Goal: Information Seeking & Learning: Learn about a topic

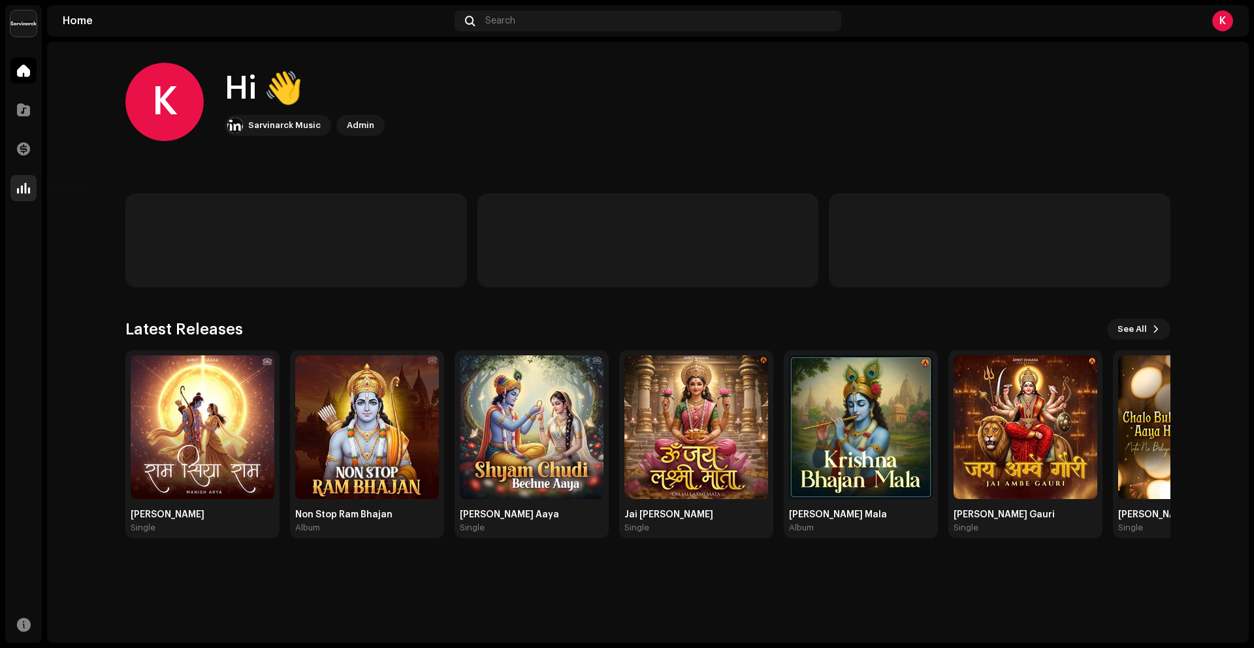
click at [36, 184] on div at bounding box center [23, 188] width 26 height 26
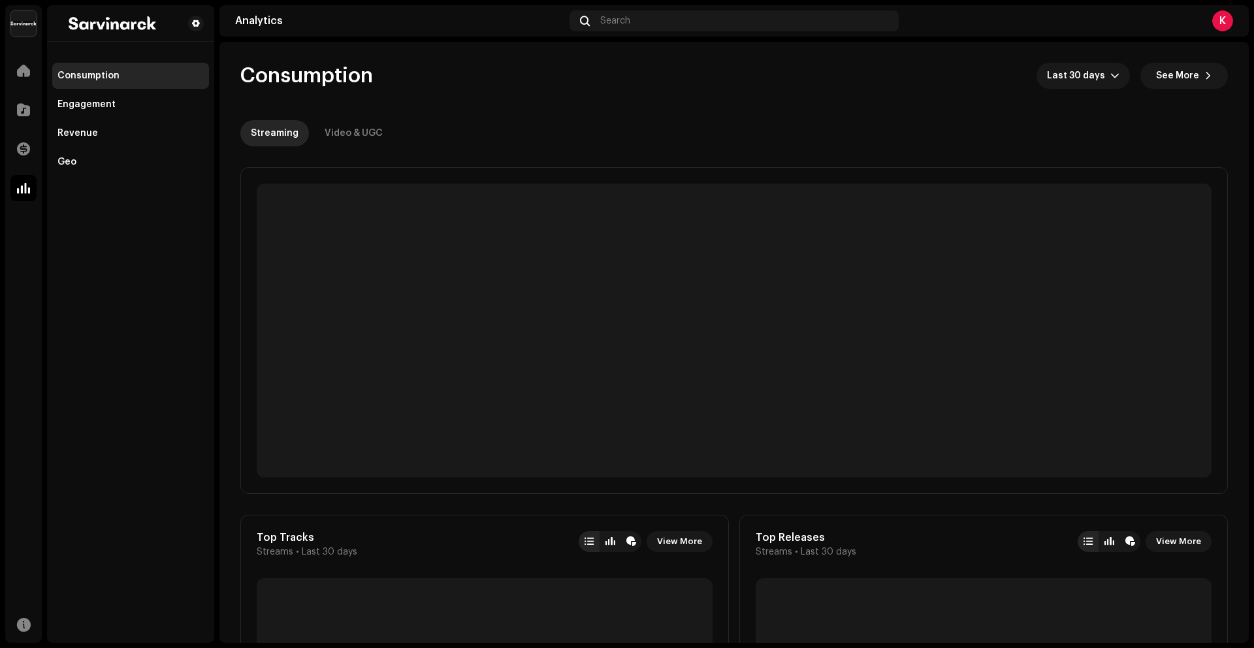
click at [26, 186] on span at bounding box center [23, 188] width 13 height 10
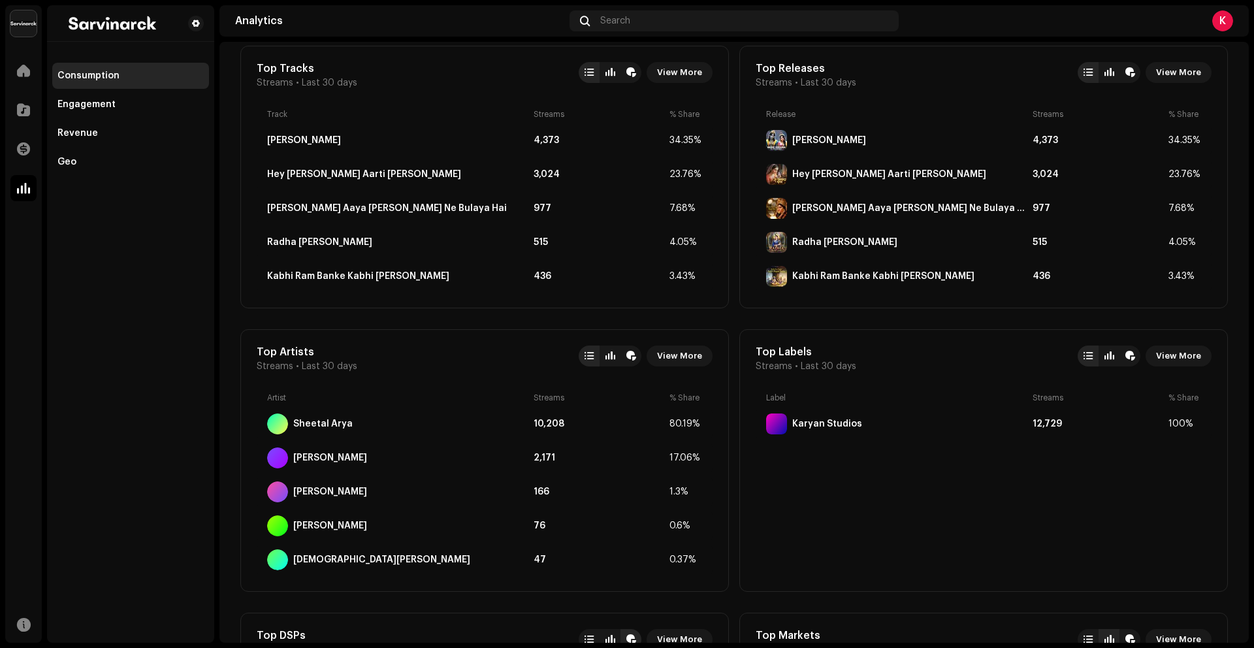
scroll to position [333, 0]
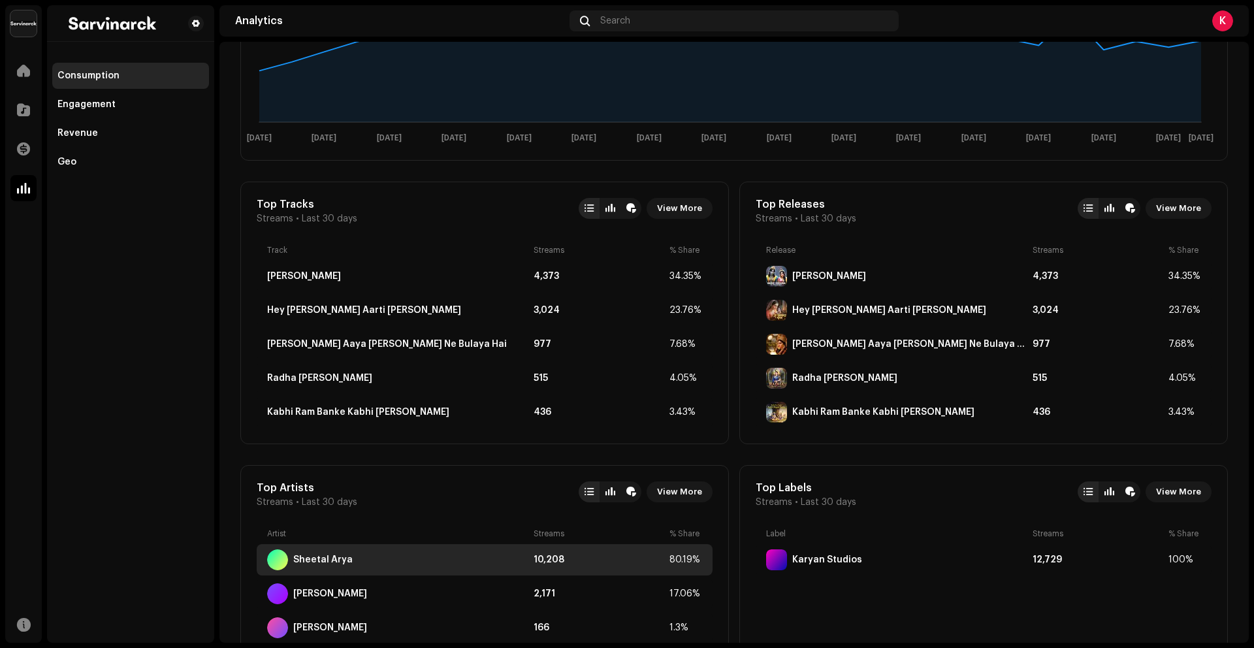
click at [348, 561] on div "Sheetal Arya" at bounding box center [397, 559] width 261 height 21
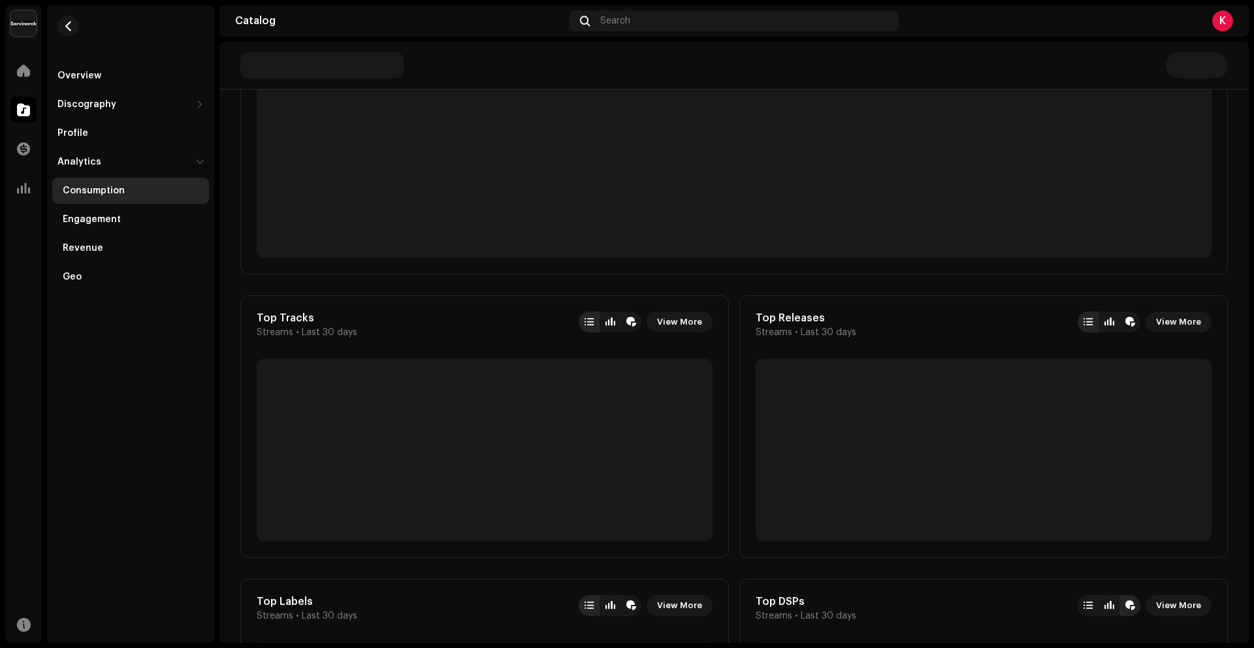
scroll to position [545, 0]
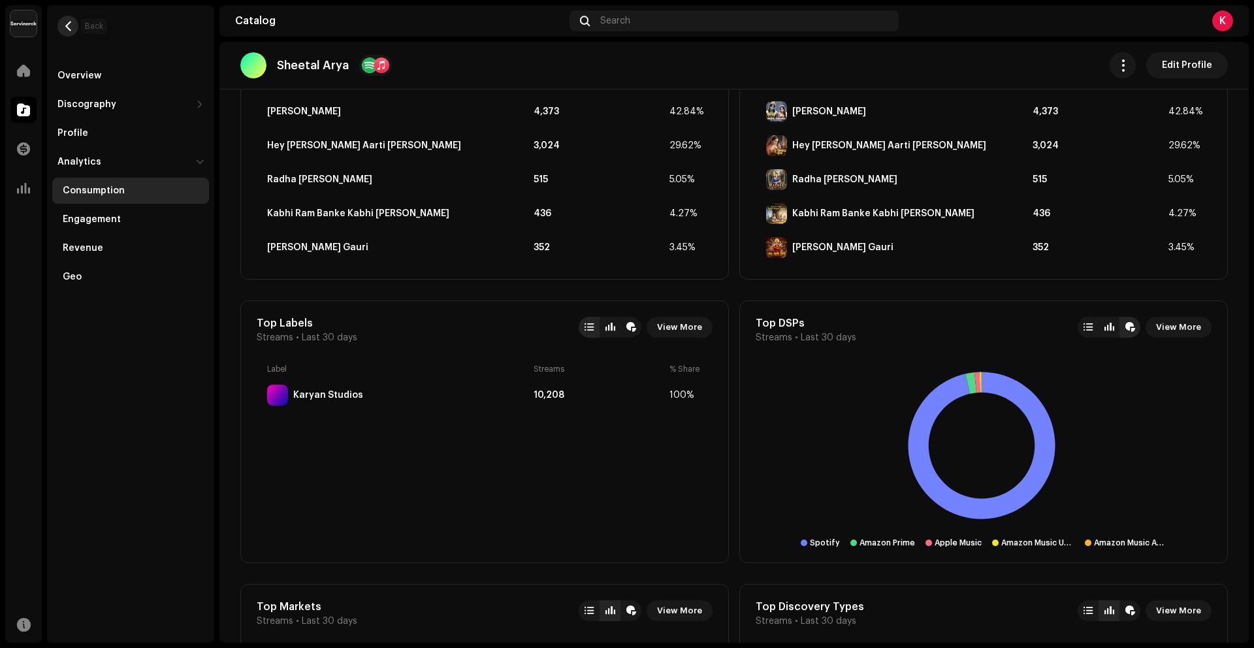
click at [76, 26] on button "button" at bounding box center [67, 26] width 21 height 21
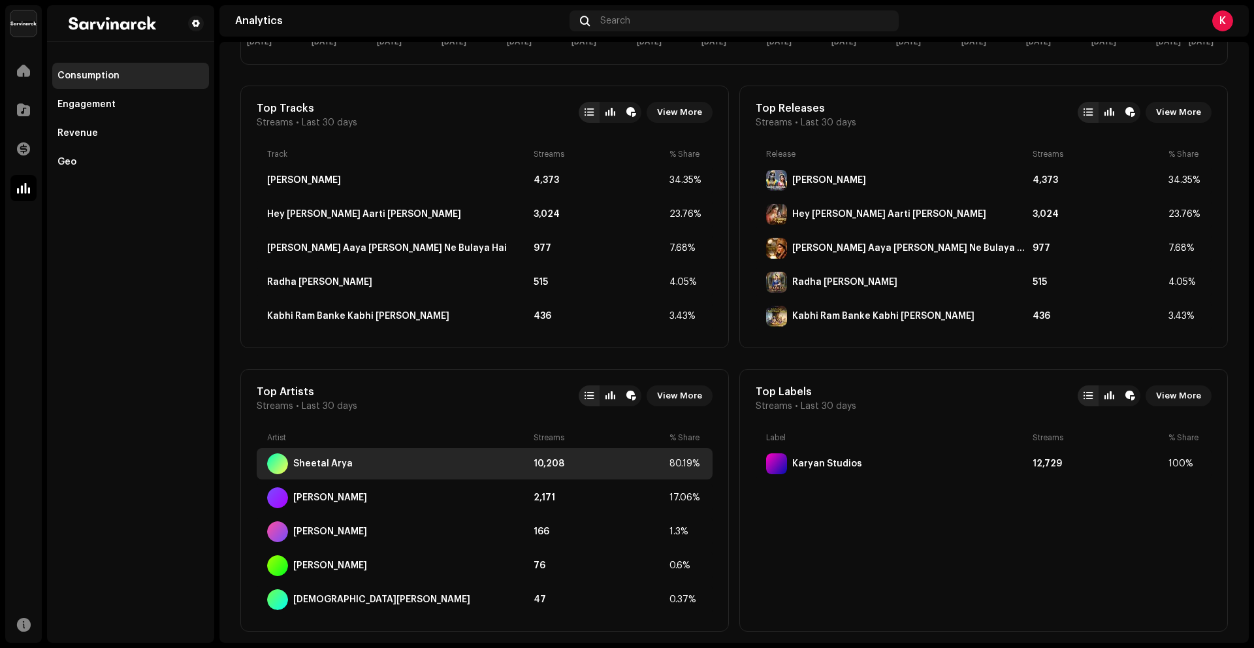
scroll to position [432, 0]
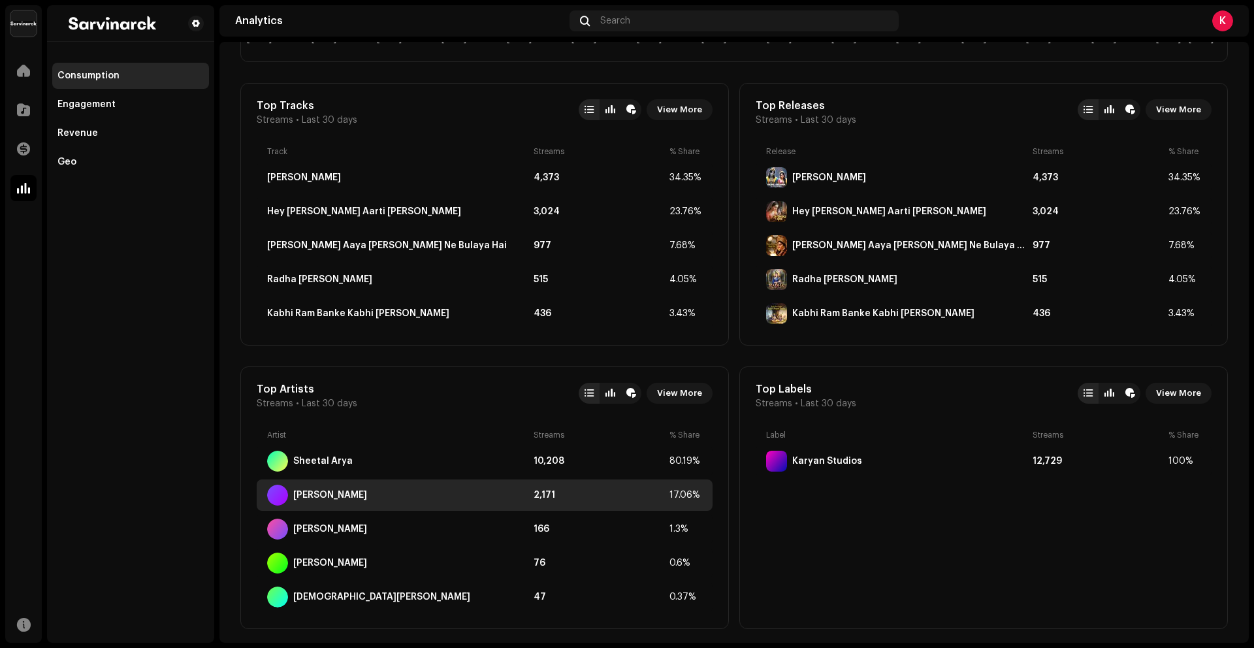
click at [331, 490] on div "[PERSON_NAME]" at bounding box center [330, 495] width 74 height 10
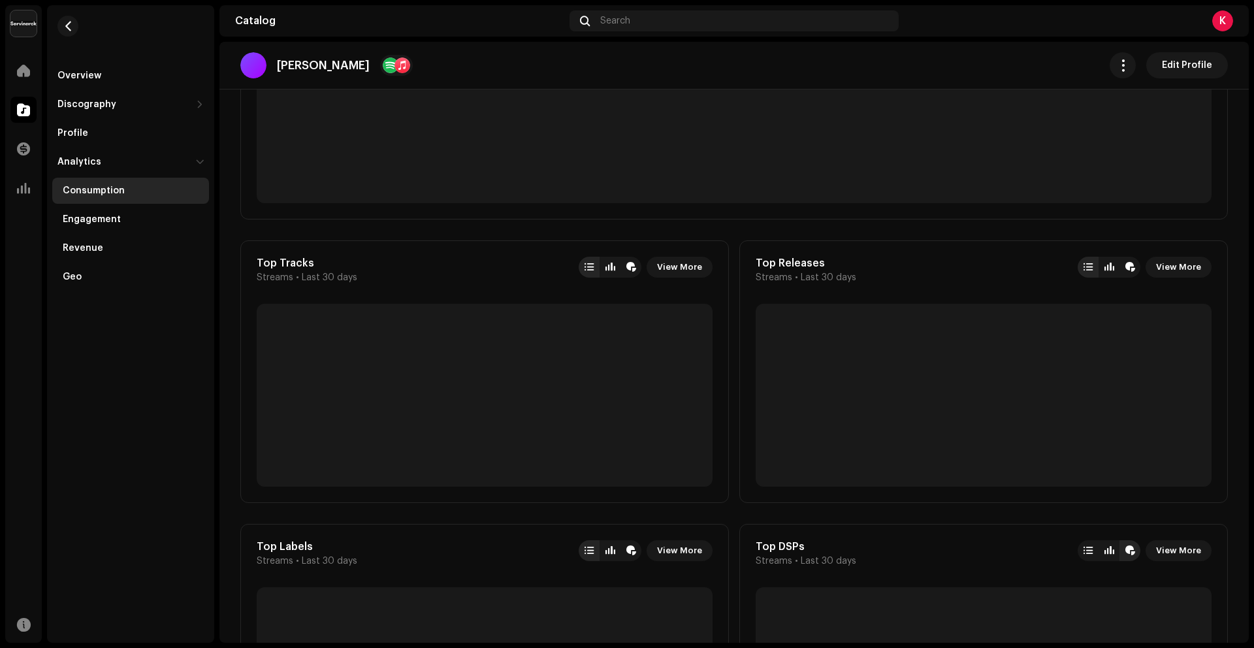
scroll to position [485, 0]
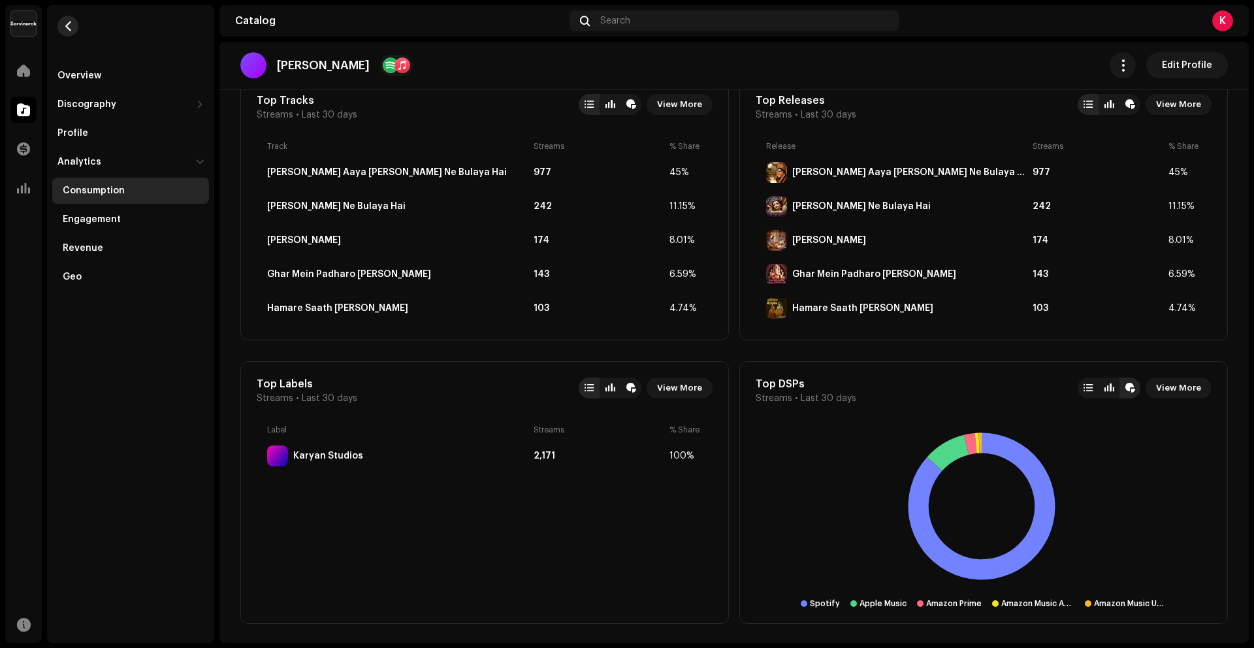
click at [67, 25] on span "button" at bounding box center [68, 26] width 10 height 10
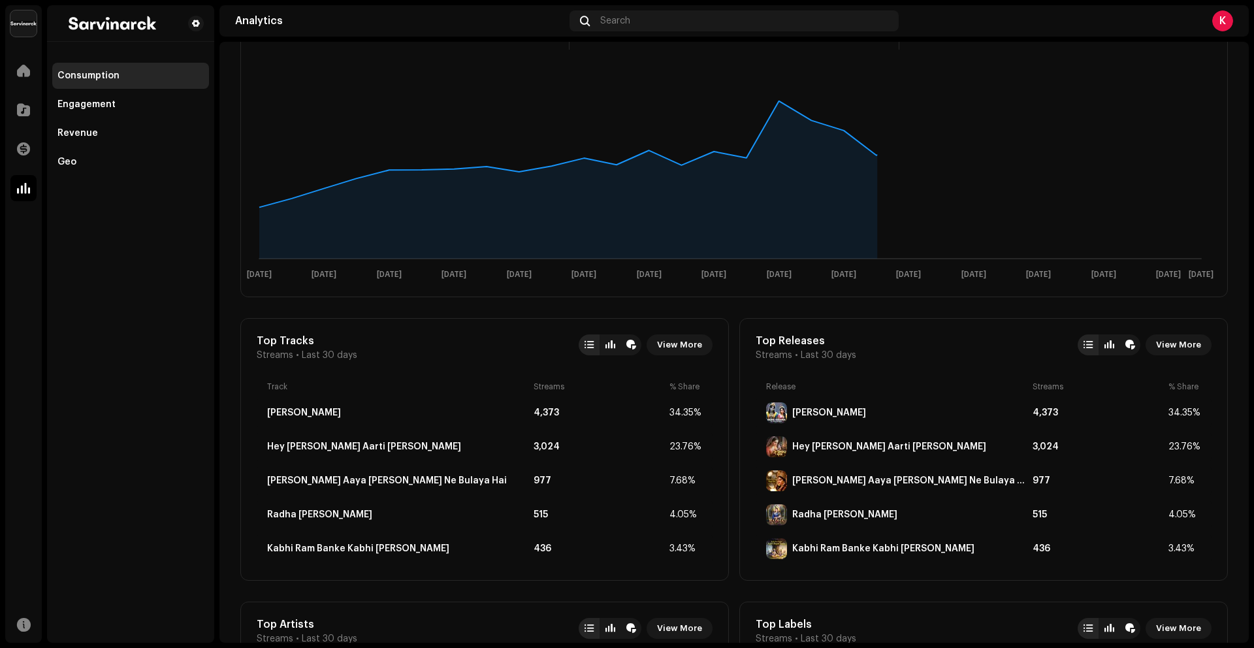
scroll to position [443, 0]
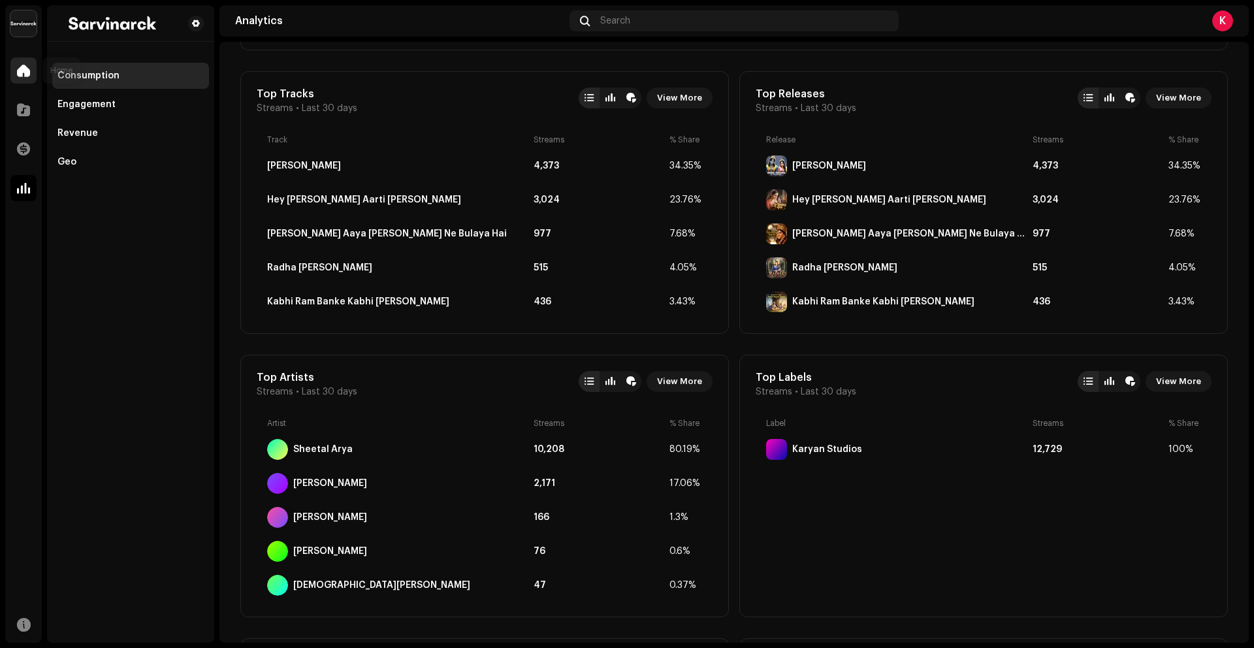
click at [34, 81] on div at bounding box center [23, 70] width 26 height 26
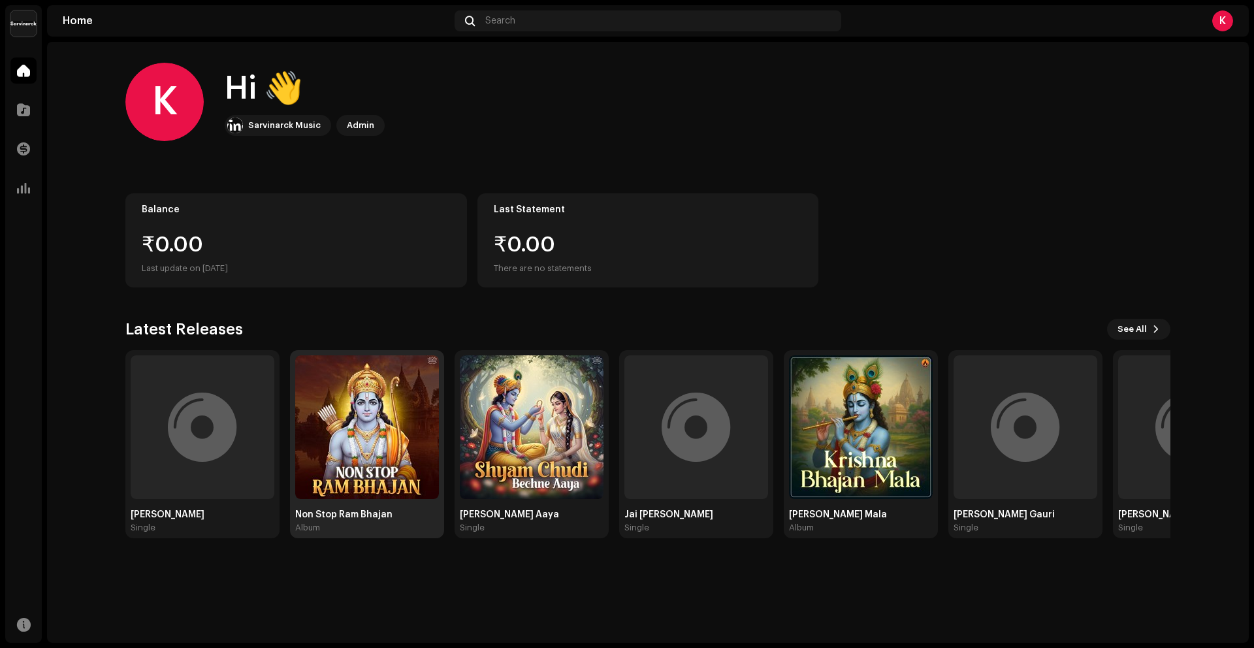
click at [404, 510] on div "Non Stop Ram Bhajan" at bounding box center [367, 514] width 144 height 10
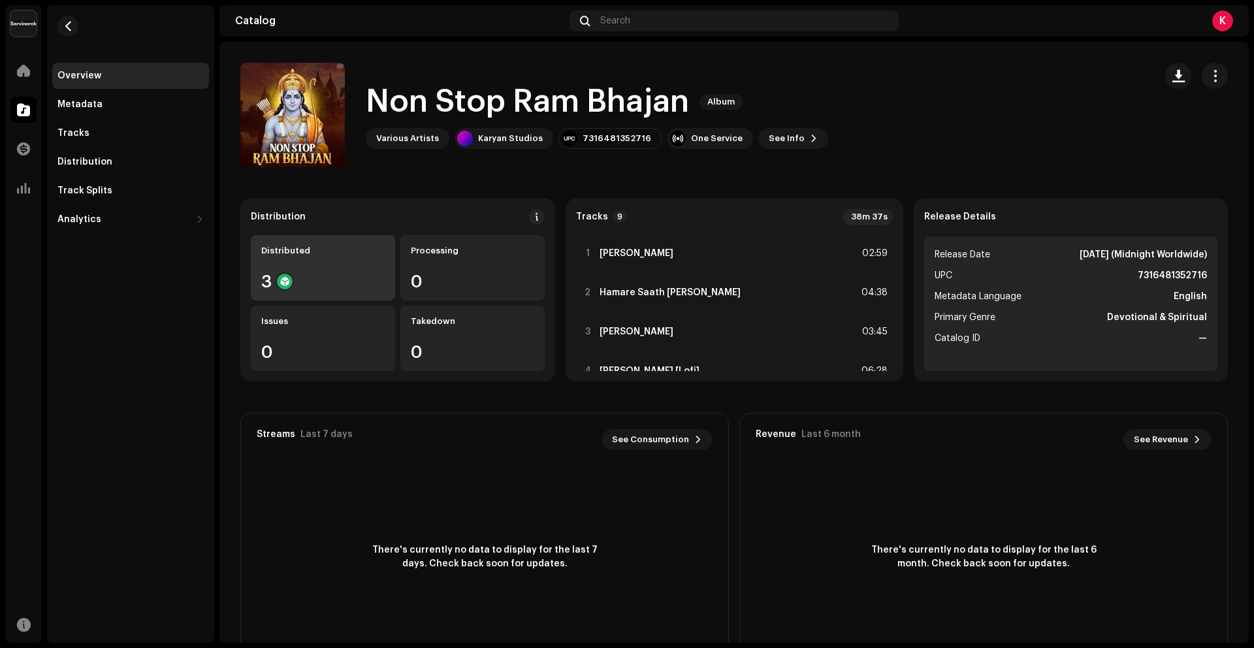
click at [355, 285] on div "3" at bounding box center [322, 281] width 123 height 17
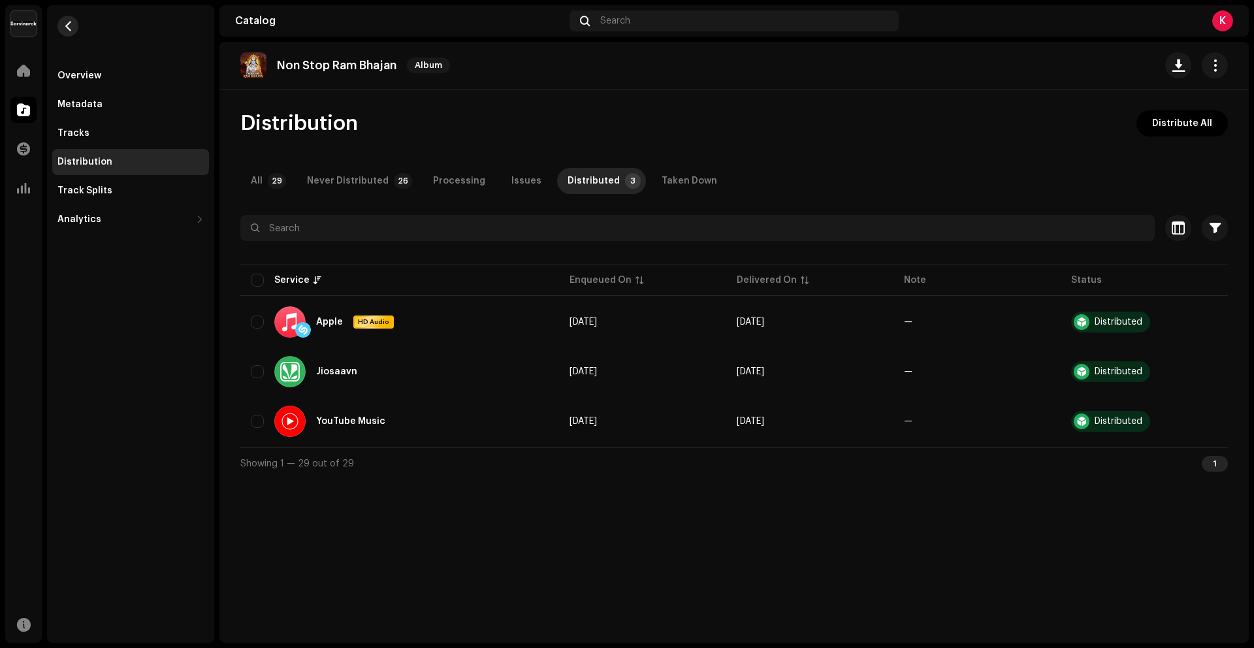
click at [73, 26] on button "button" at bounding box center [67, 26] width 21 height 21
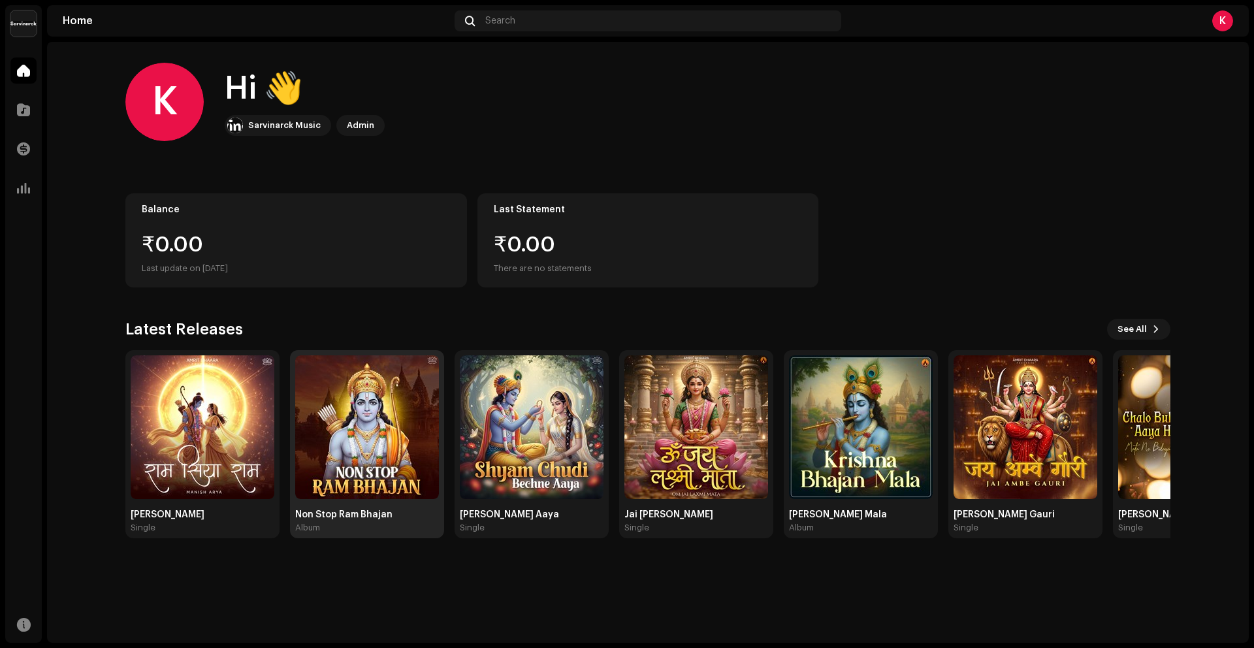
click at [400, 509] on div "Non Stop Ram Bhajan" at bounding box center [367, 514] width 144 height 10
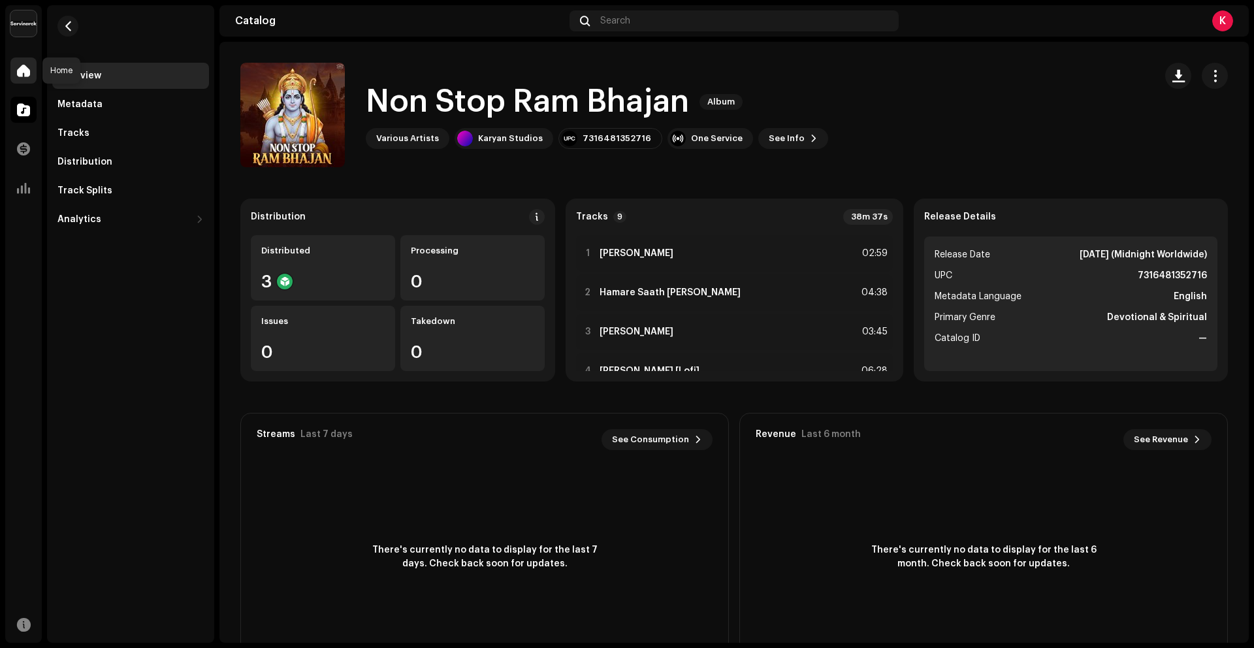
click at [27, 78] on div at bounding box center [23, 70] width 26 height 26
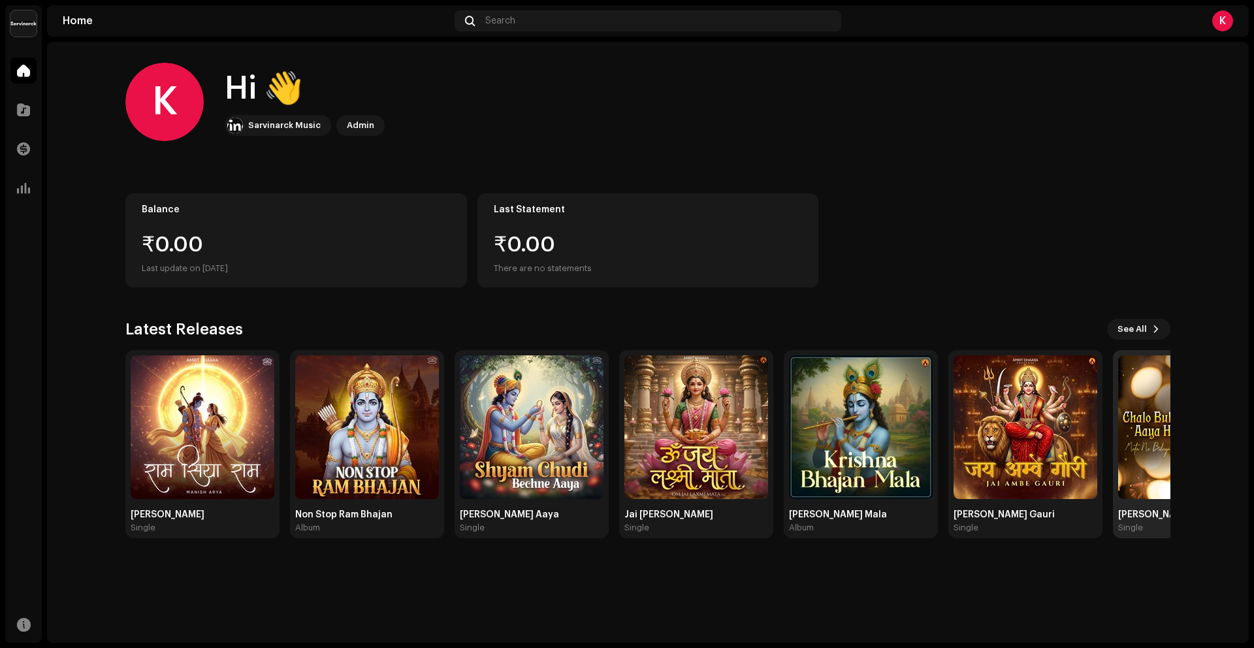
click at [1150, 350] on div "[PERSON_NAME] Aaya [PERSON_NAME] Ne Bulaya Hai Single" at bounding box center [1190, 444] width 154 height 188
click at [1151, 337] on button "See All" at bounding box center [1138, 329] width 63 height 21
click at [1140, 334] on span "See All" at bounding box center [1131, 329] width 29 height 26
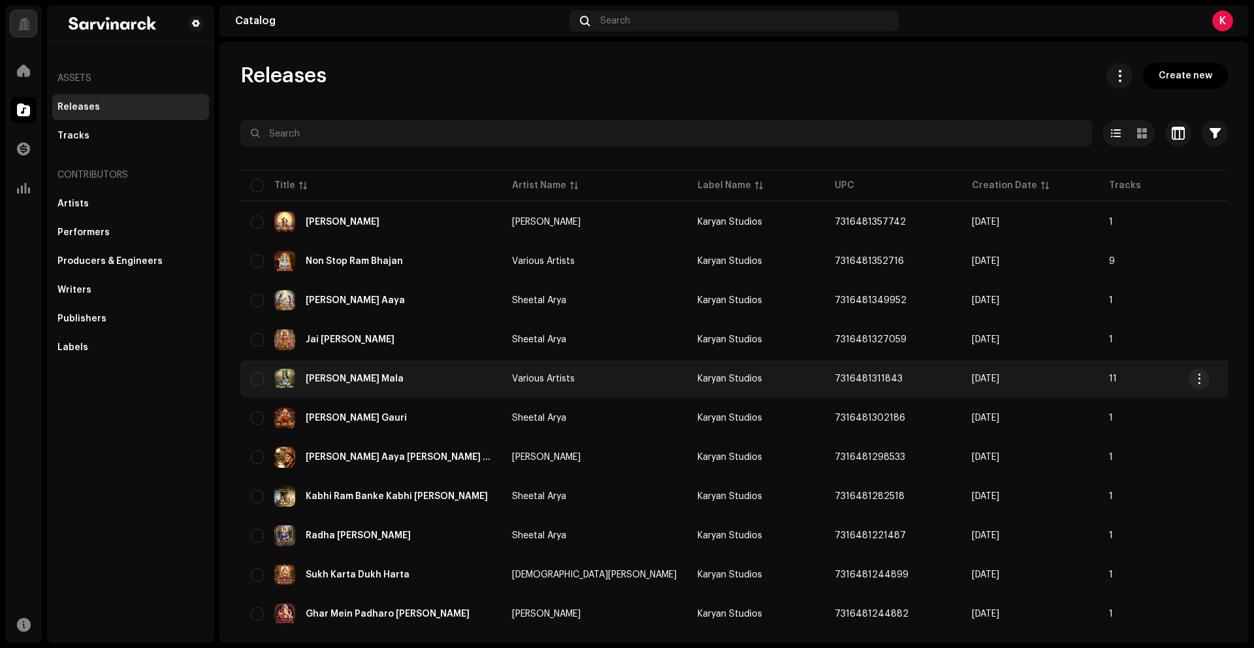
click at [341, 386] on div "[PERSON_NAME] Mala" at bounding box center [371, 378] width 240 height 21
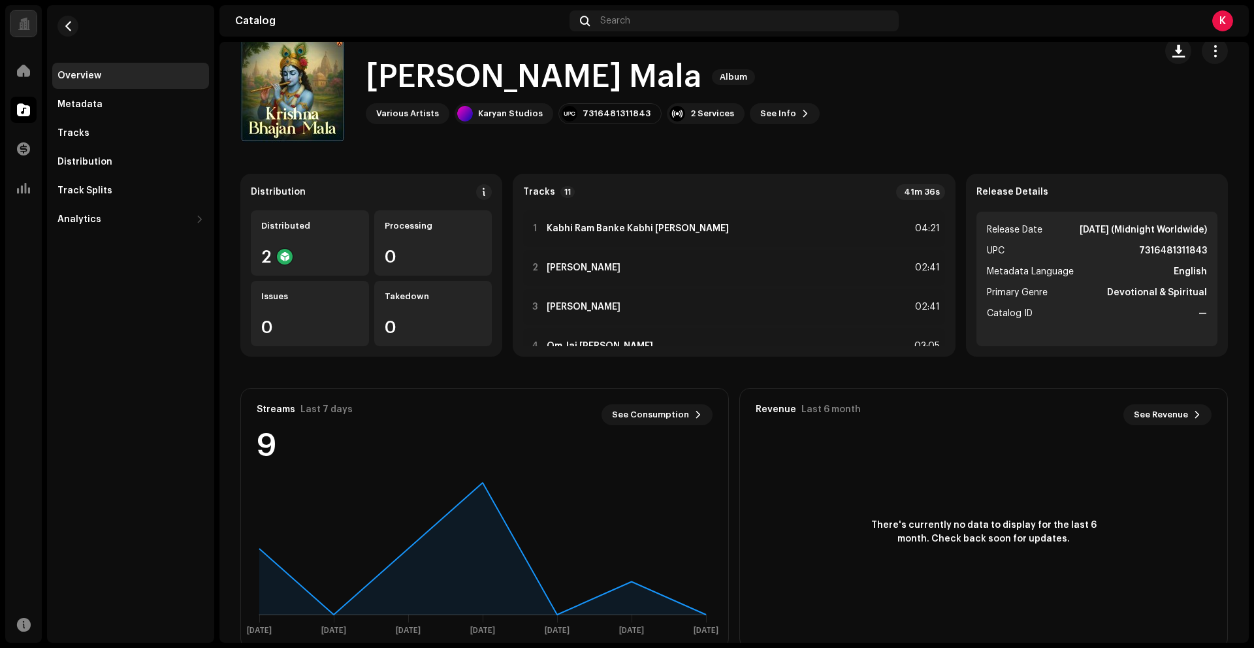
scroll to position [52, 0]
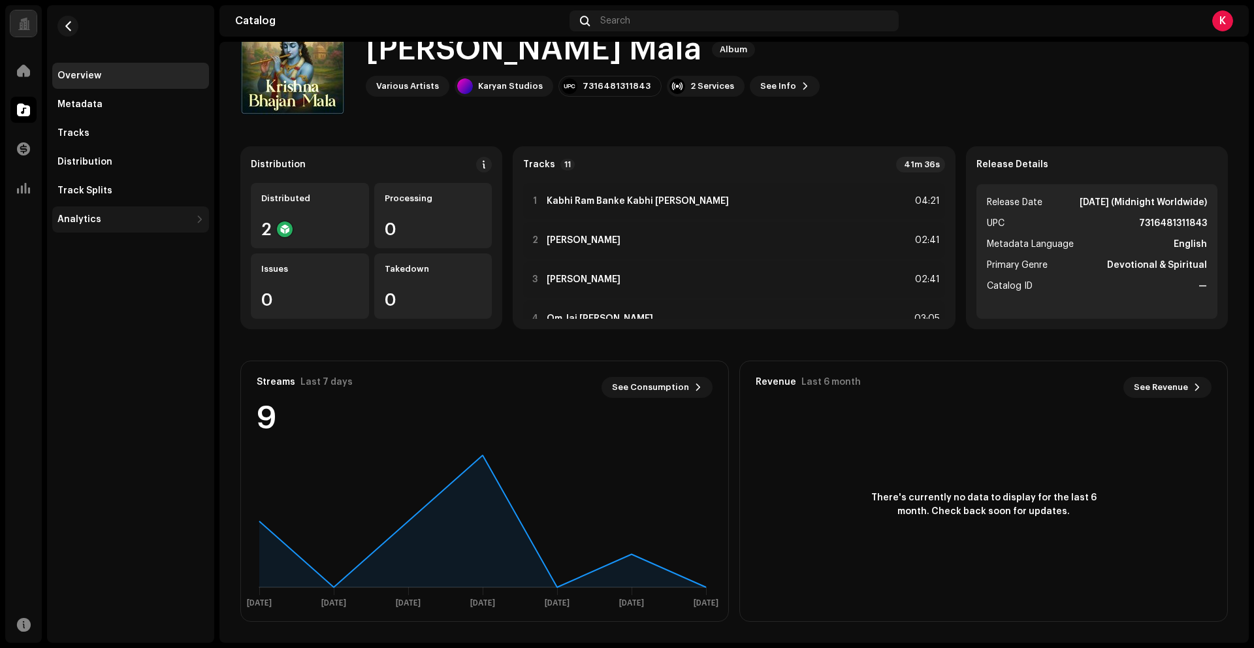
click at [93, 220] on div "Analytics" at bounding box center [79, 219] width 44 height 10
click at [108, 251] on div "Consumption" at bounding box center [94, 248] width 62 height 10
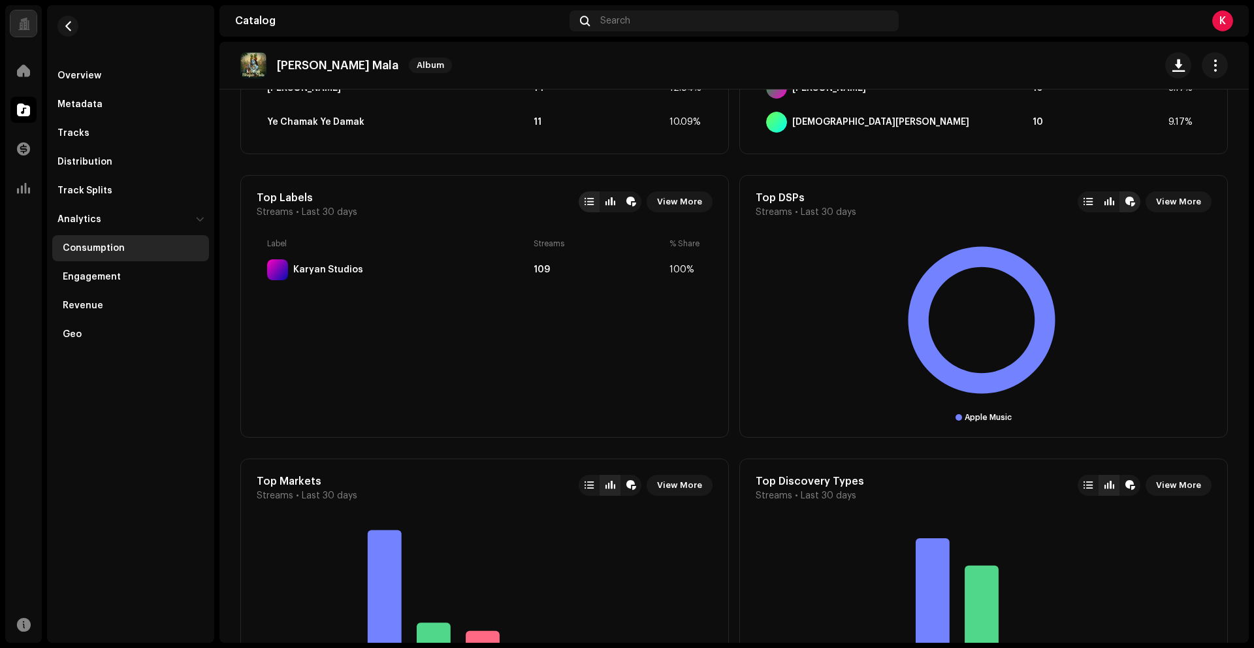
scroll to position [327, 0]
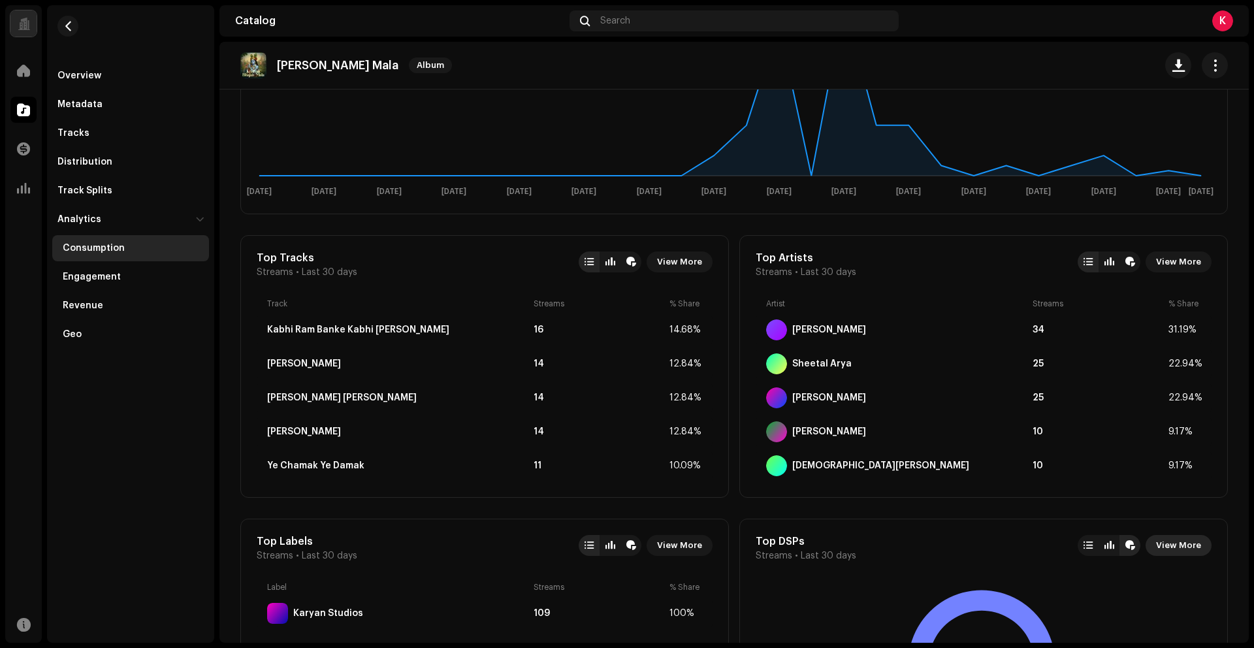
click at [1180, 547] on span "View More" at bounding box center [1178, 545] width 45 height 26
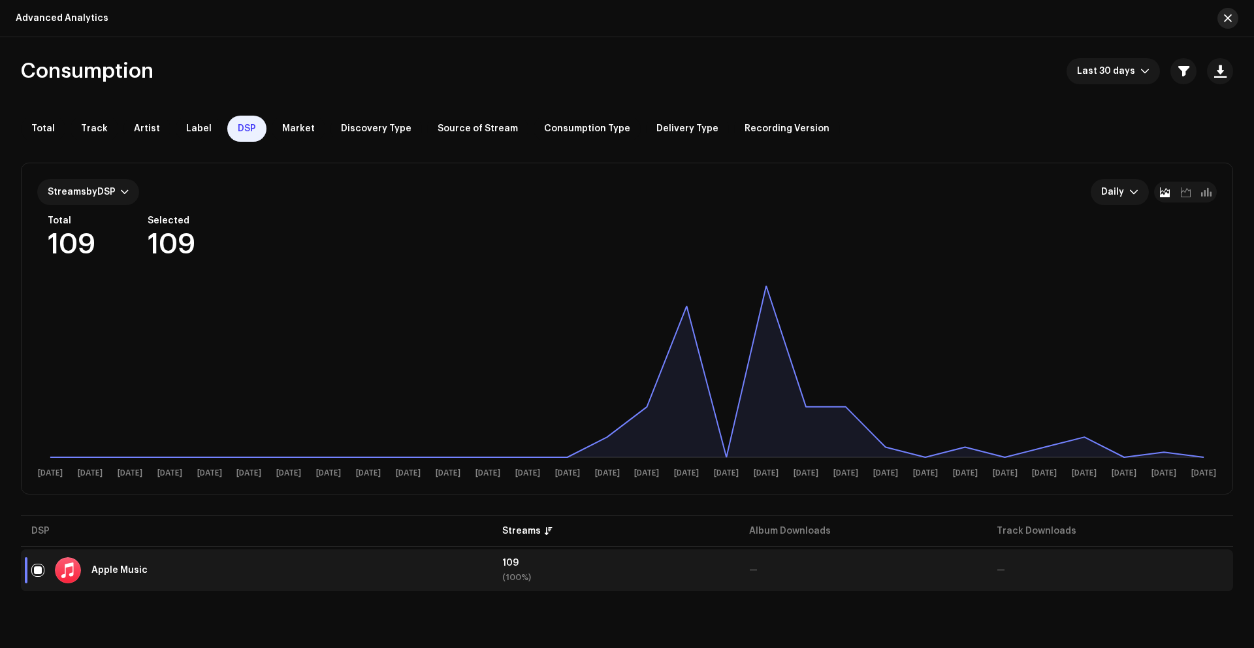
click at [1232, 25] on button "button" at bounding box center [1227, 18] width 21 height 21
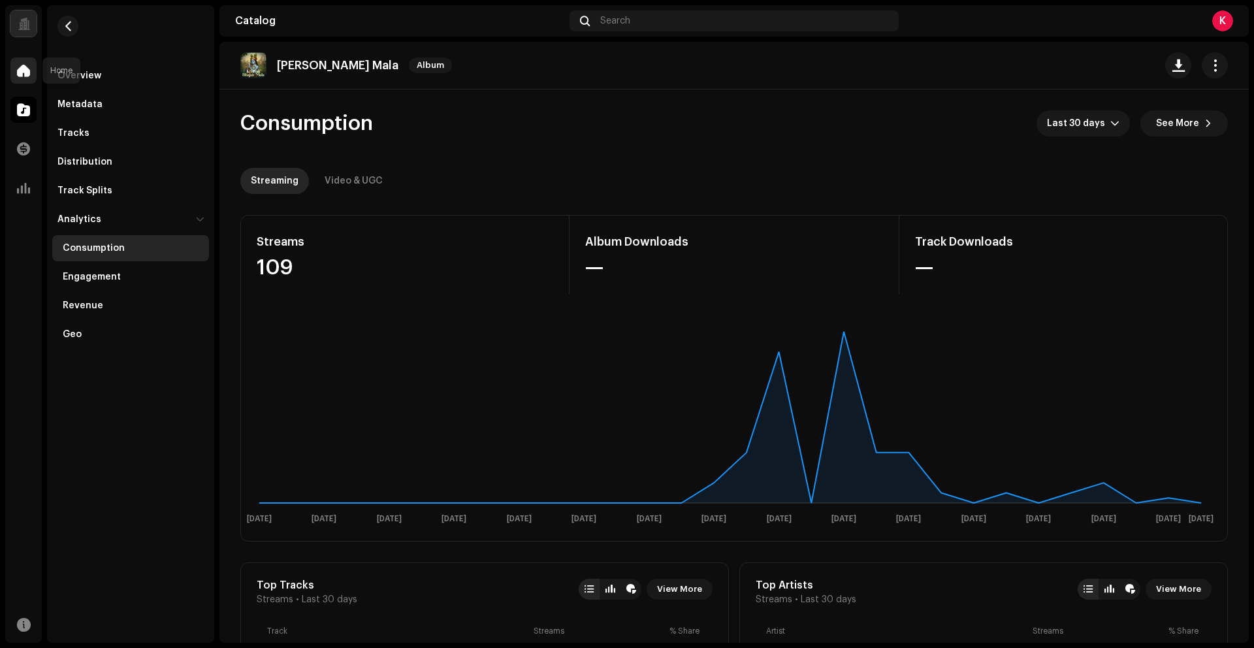
click at [33, 70] on div at bounding box center [23, 70] width 26 height 26
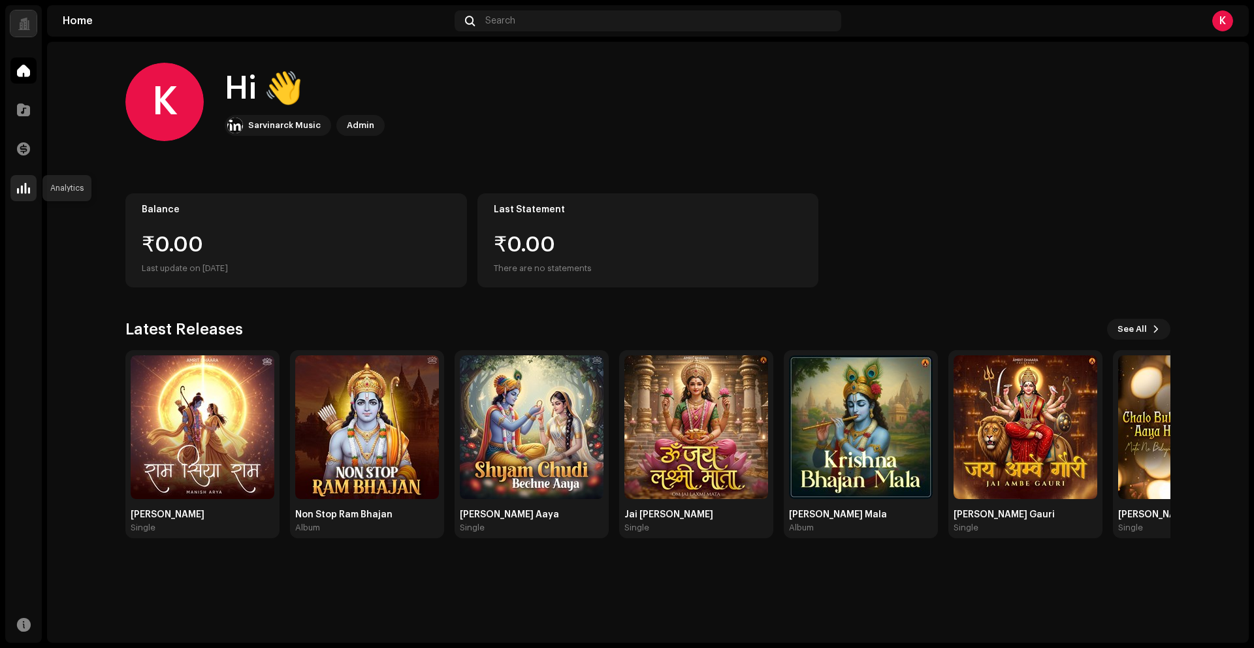
click at [27, 191] on span at bounding box center [23, 188] width 13 height 10
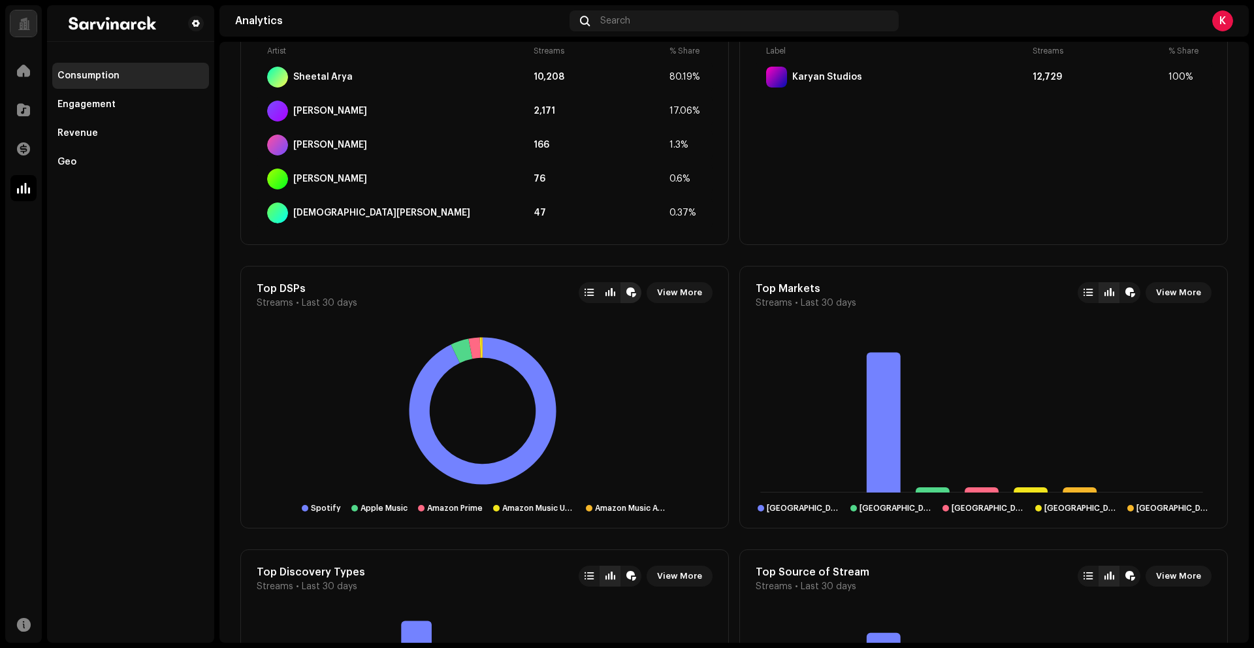
scroll to position [983, 0]
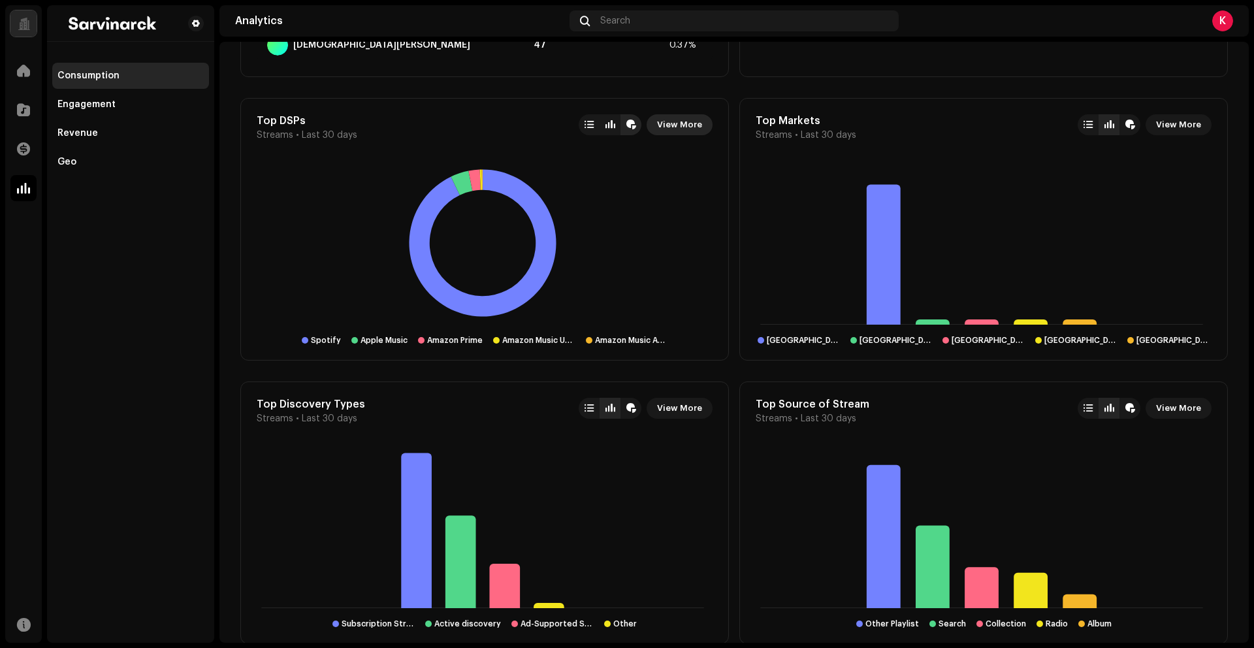
click at [681, 129] on span "View More" at bounding box center [679, 125] width 45 height 26
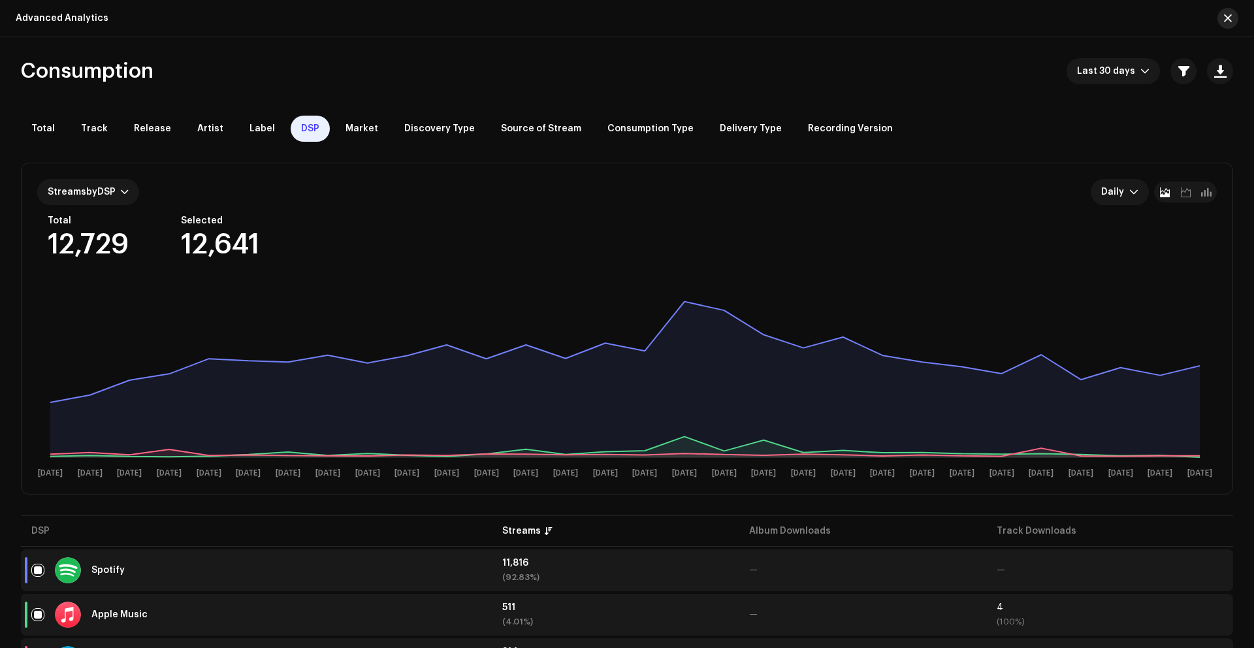
click at [1232, 21] on button "button" at bounding box center [1227, 18] width 21 height 21
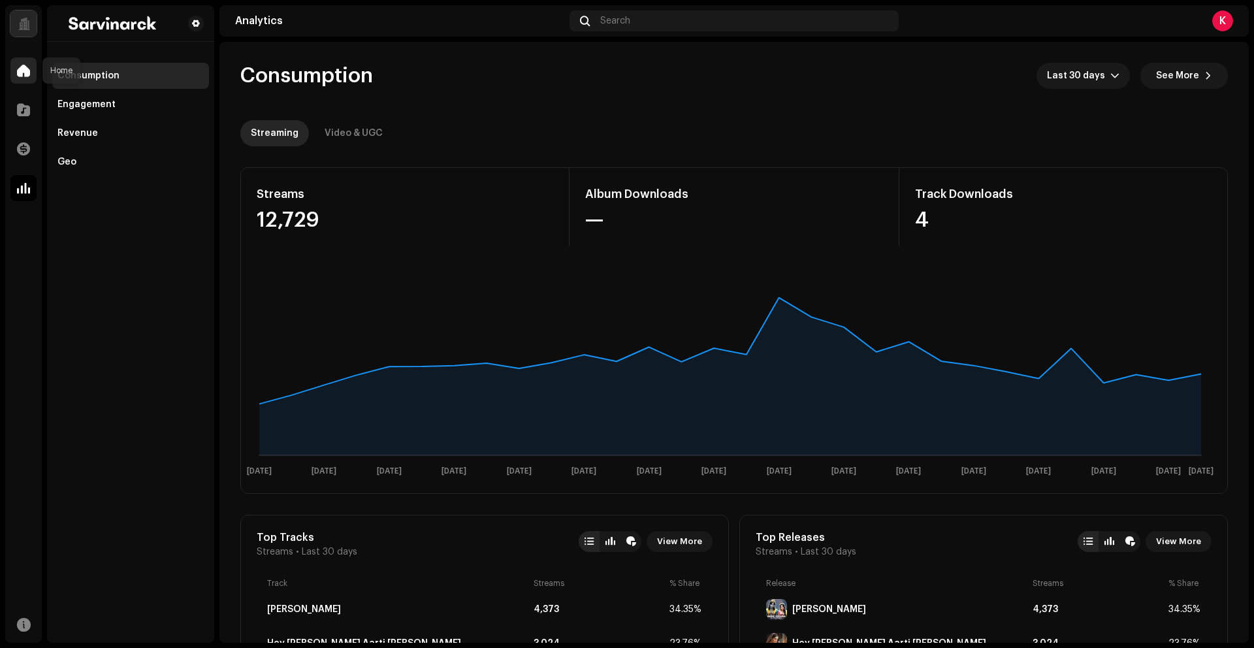
click at [26, 65] on span at bounding box center [23, 70] width 13 height 10
